Goal: Complete application form

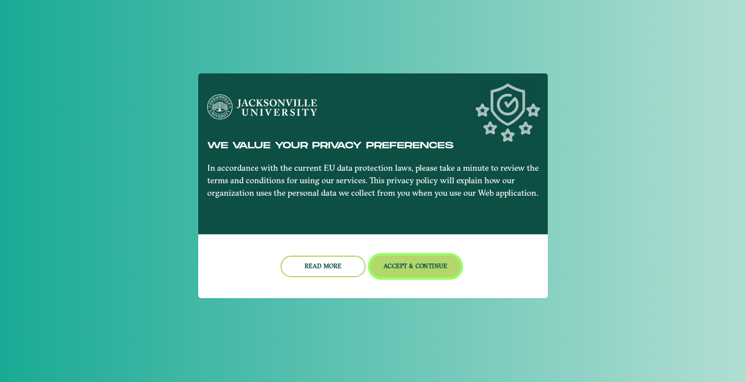
click at [434, 260] on button "Accept & Continue" at bounding box center [416, 266] width 90 height 21
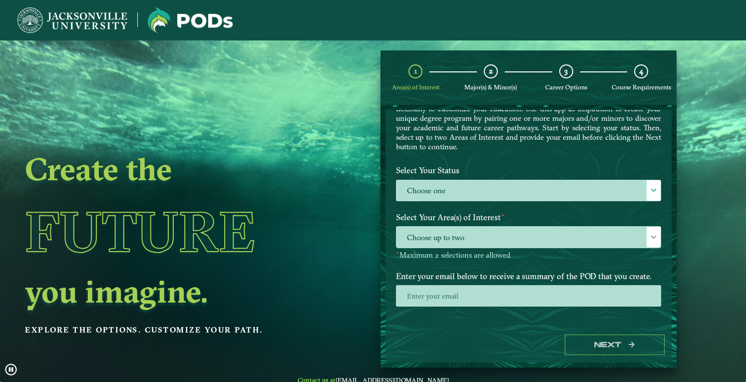
scroll to position [54, 0]
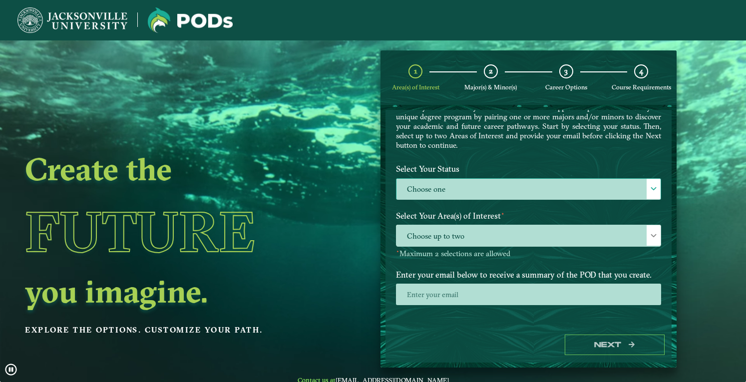
click at [460, 182] on label "Choose one" at bounding box center [529, 189] width 264 height 21
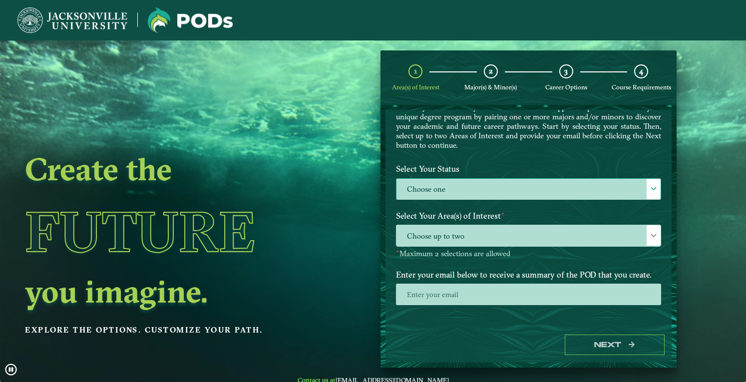
scroll to position [5, 43]
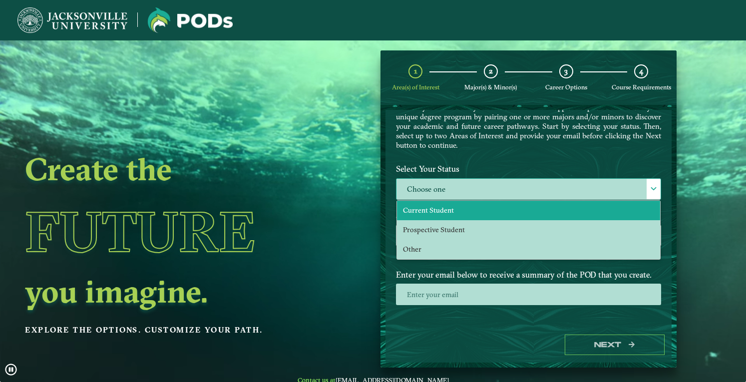
click at [450, 210] on span "Current Student" at bounding box center [428, 210] width 51 height 9
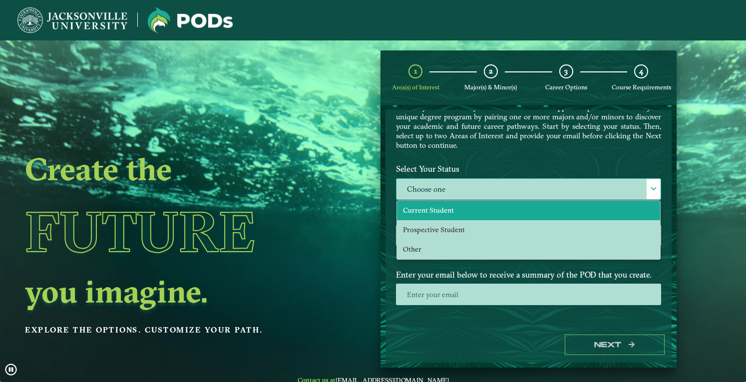
select select "[object Object]"
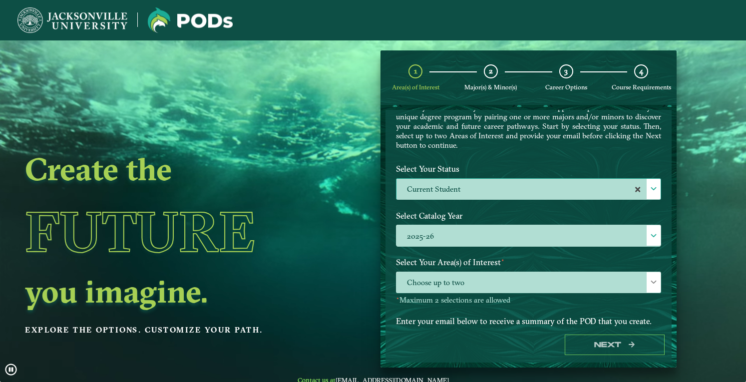
click at [452, 177] on label "Select Your Status" at bounding box center [529, 169] width 280 height 18
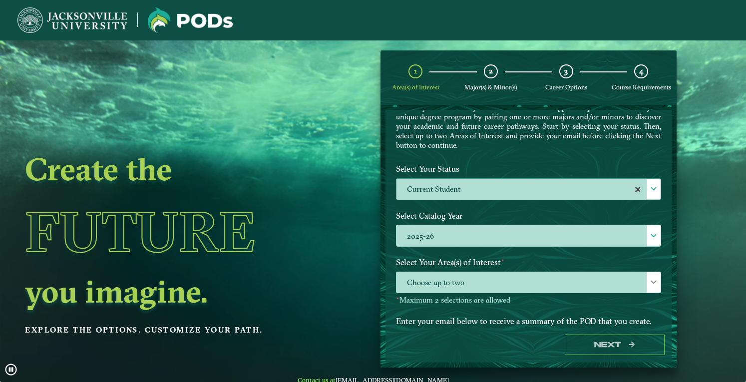
drag, startPoint x: 449, startPoint y: 196, endPoint x: 448, endPoint y: 187, distance: 9.5
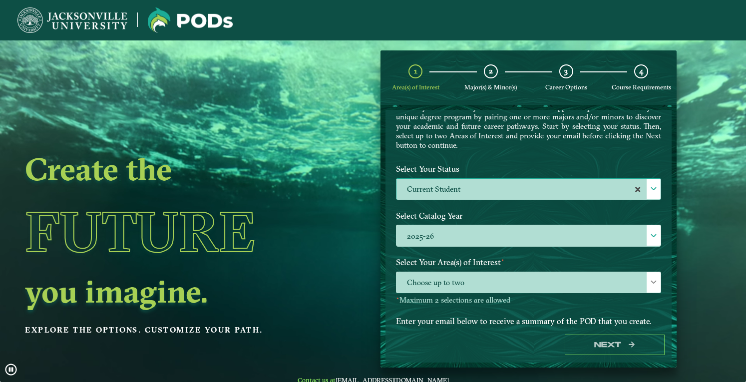
click at [448, 194] on label "Current Student" at bounding box center [529, 189] width 264 height 21
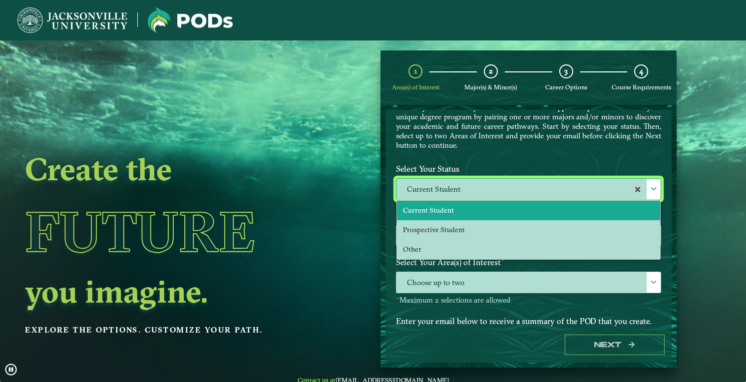
click at [448, 187] on label "Current Student" at bounding box center [529, 189] width 264 height 21
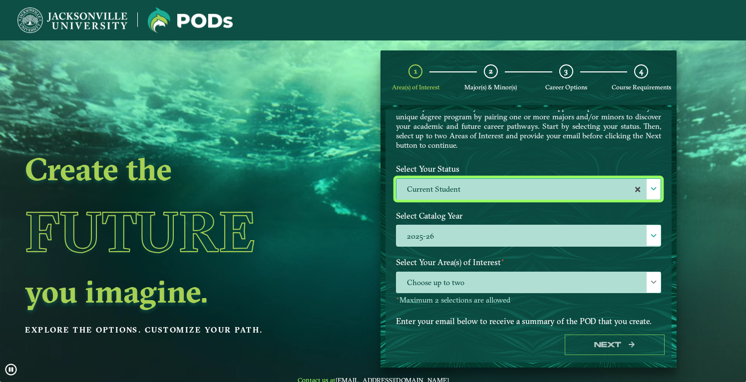
click at [441, 195] on label "Current Student" at bounding box center [529, 189] width 264 height 21
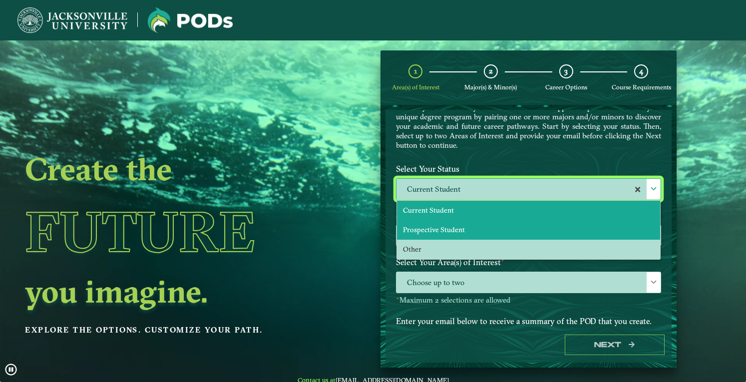
click at [442, 232] on li "Prospective Student" at bounding box center [528, 229] width 263 height 19
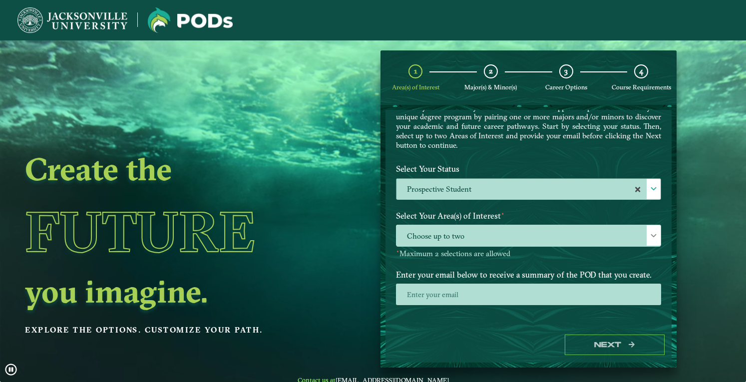
click at [435, 233] on span "Choose up to two" at bounding box center [529, 235] width 264 height 21
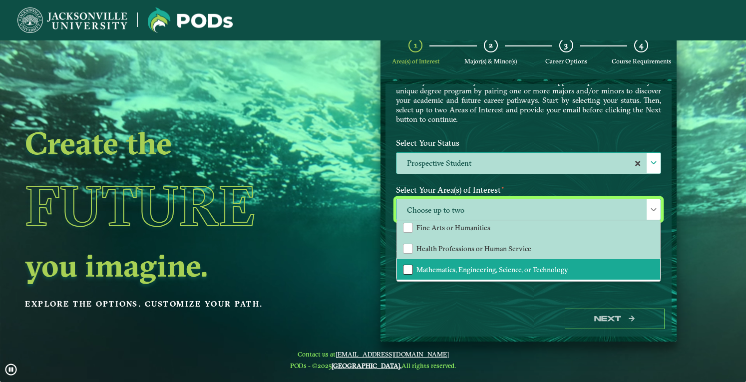
scroll to position [40, 0]
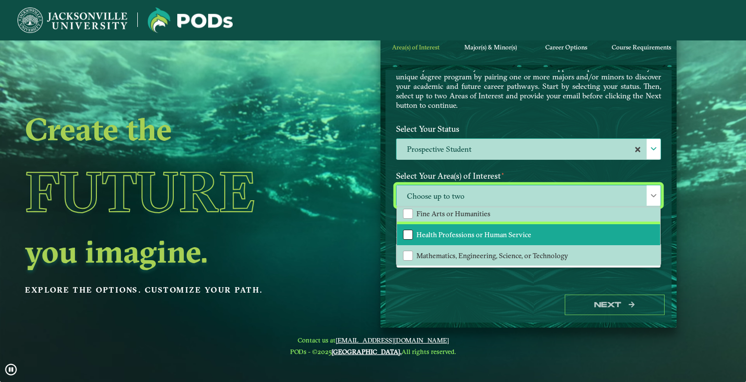
click at [408, 234] on div "Health Professions or Human Service" at bounding box center [408, 235] width 10 height 10
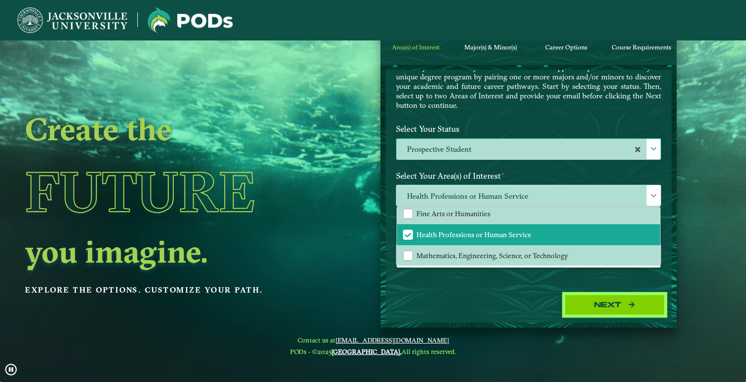
click at [593, 302] on button "Next" at bounding box center [615, 305] width 100 height 20
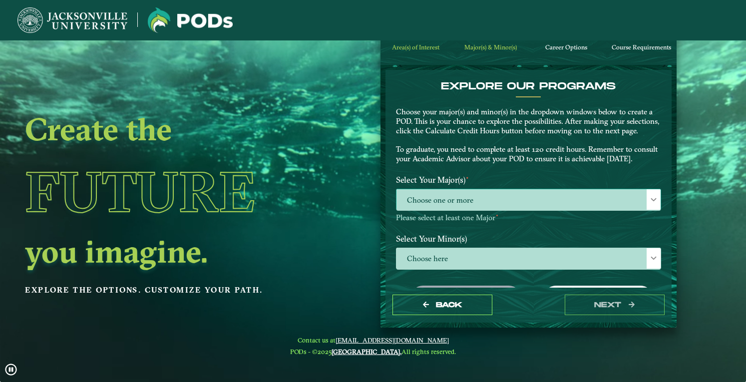
click at [515, 211] on span "Choose one or more" at bounding box center [529, 199] width 264 height 21
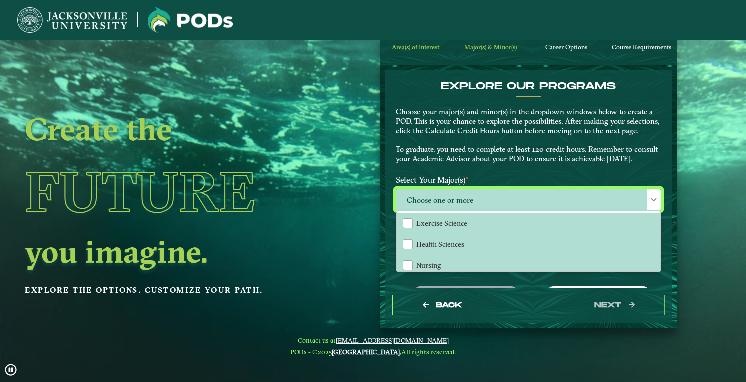
scroll to position [50, 0]
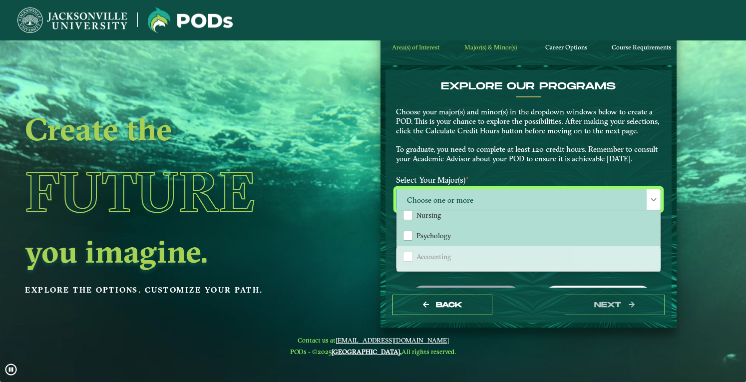
click at [450, 211] on span "Choose one or more" at bounding box center [529, 199] width 264 height 21
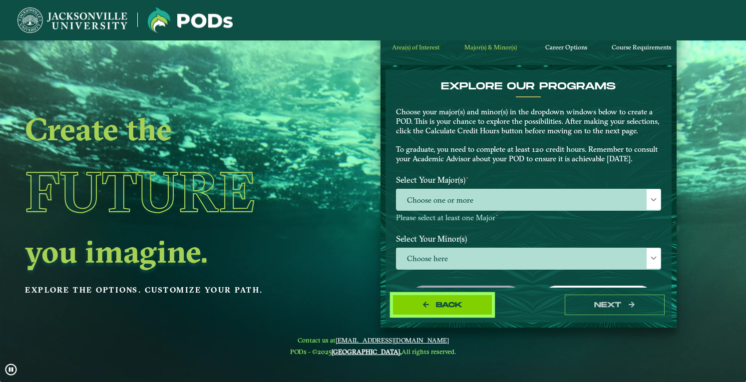
click at [420, 304] on button "Back" at bounding box center [443, 305] width 100 height 20
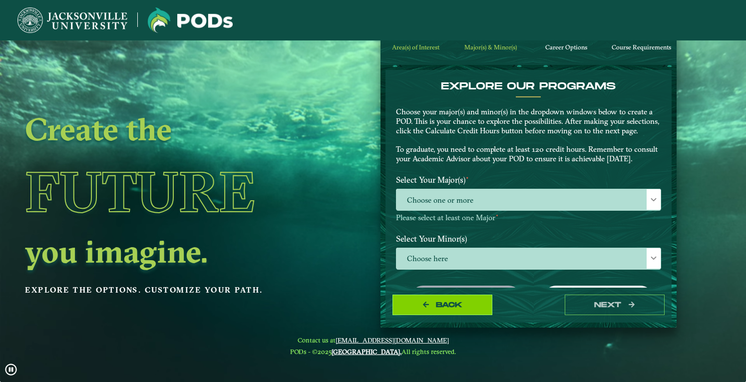
select select "[object Object]"
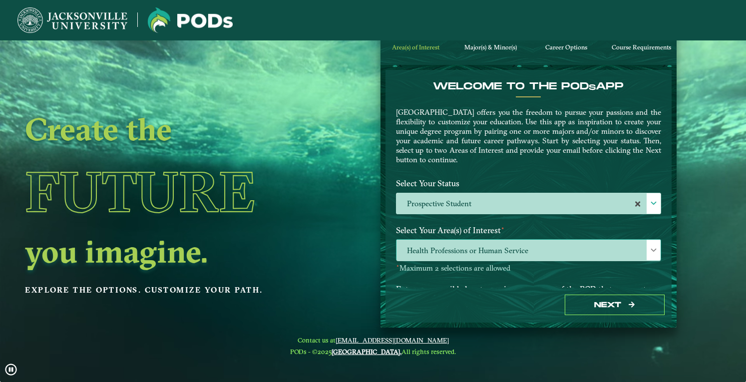
click at [433, 250] on span "Health Professions or Human Service" at bounding box center [529, 250] width 264 height 21
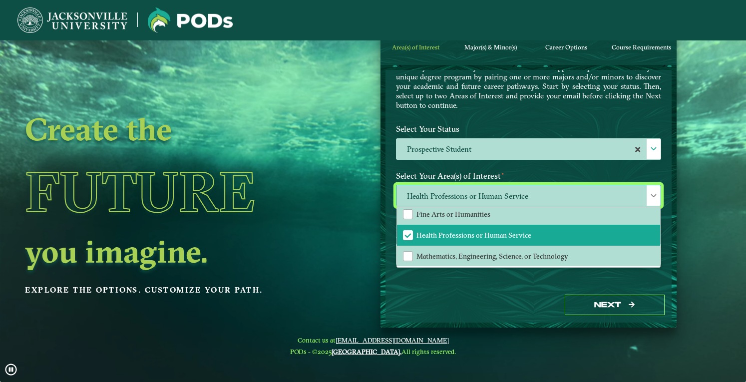
scroll to position [68, 0]
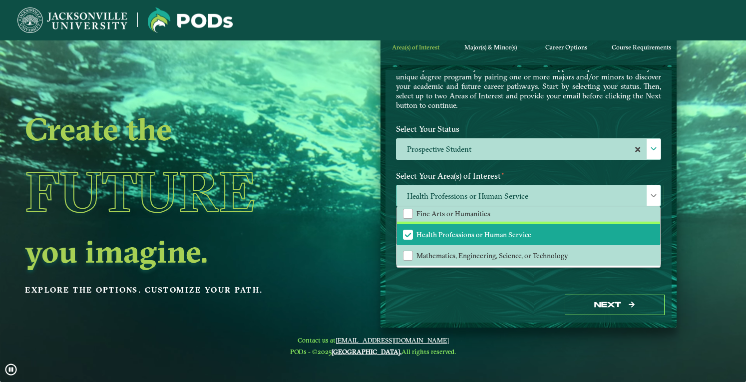
click at [434, 232] on span "Health Professions or Human Service" at bounding box center [474, 234] width 115 height 9
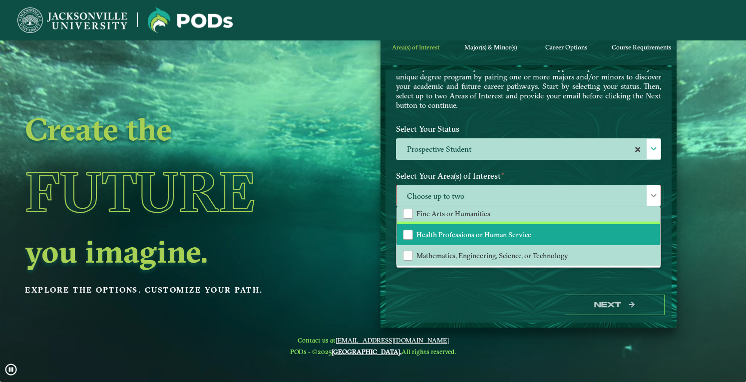
scroll to position [0, 0]
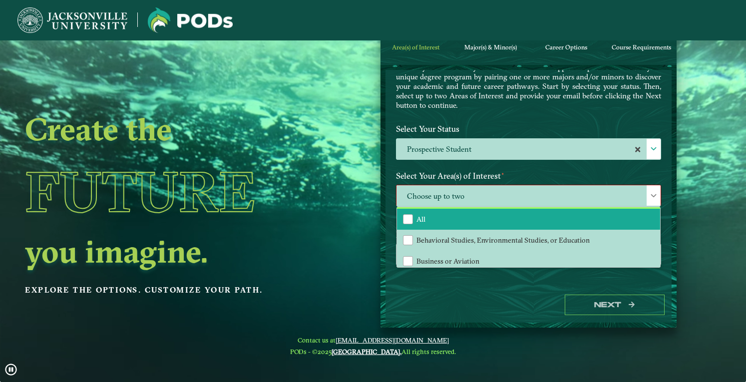
click at [435, 216] on li "All" at bounding box center [528, 219] width 263 height 21
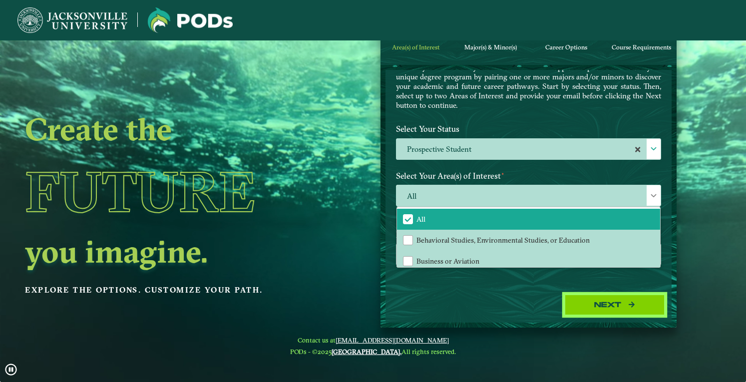
click at [598, 300] on button "Next" at bounding box center [615, 305] width 100 height 20
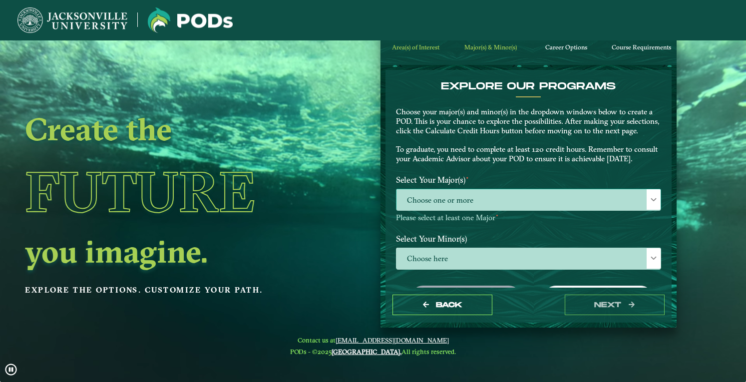
click at [523, 204] on span "Choose one or more" at bounding box center [529, 199] width 264 height 21
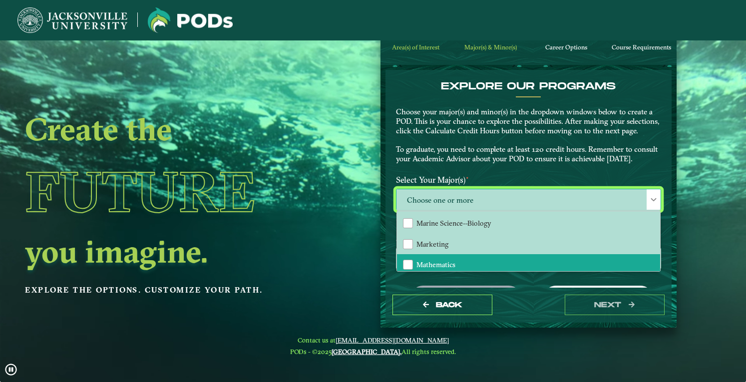
scroll to position [631, 0]
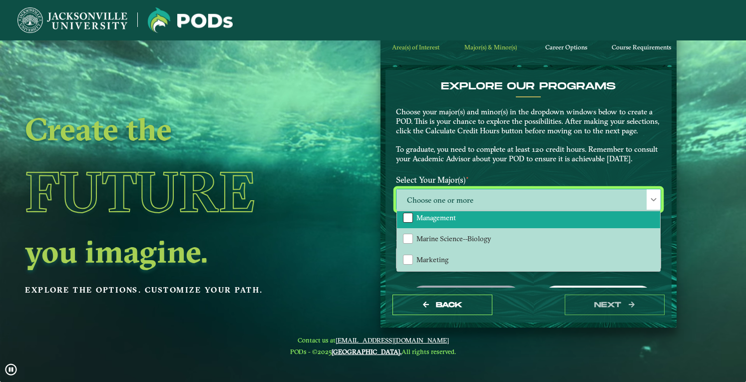
click at [409, 223] on div "Management" at bounding box center [408, 218] width 10 height 10
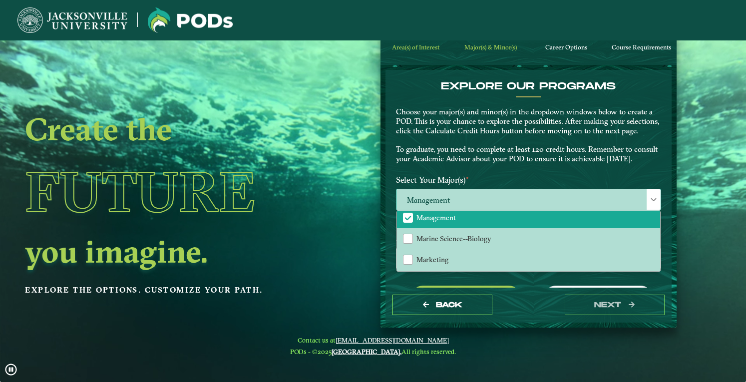
click at [639, 211] on span "Management" at bounding box center [529, 199] width 264 height 21
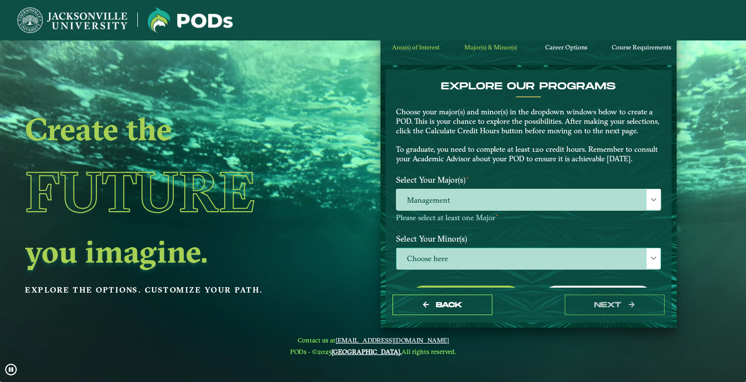
click at [551, 270] on span "Choose here" at bounding box center [529, 258] width 264 height 21
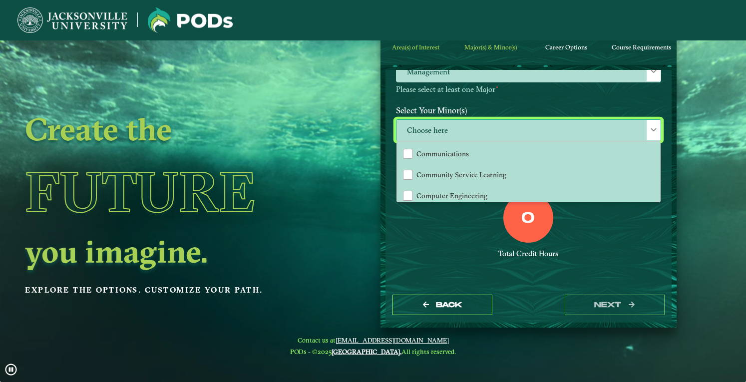
scroll to position [300, 0]
